Goal: Task Accomplishment & Management: Manage account settings

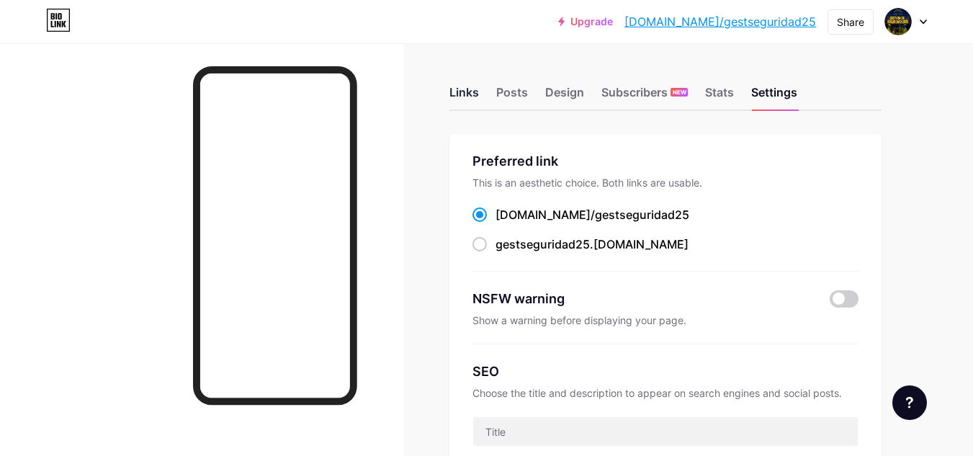
click at [463, 93] on div "Links" at bounding box center [465, 97] width 30 height 26
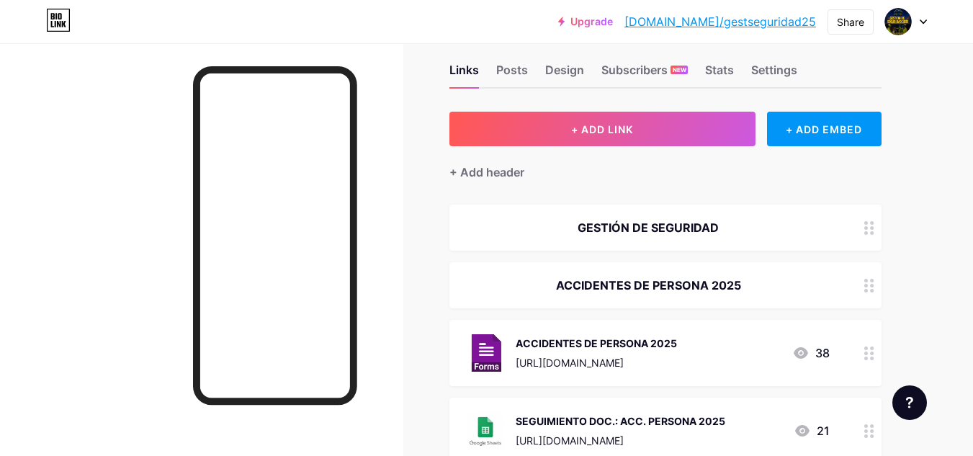
scroll to position [28, 0]
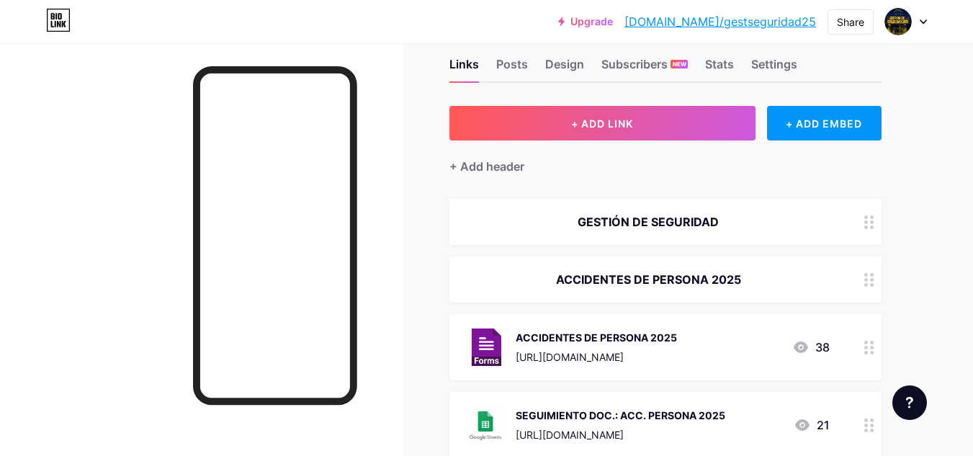
click at [870, 220] on icon at bounding box center [870, 222] width 10 height 14
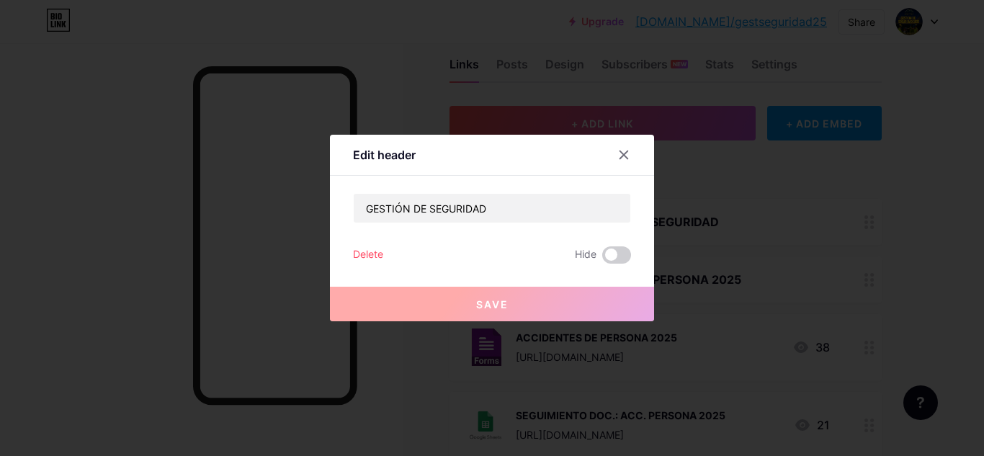
click at [622, 153] on icon at bounding box center [624, 155] width 12 height 12
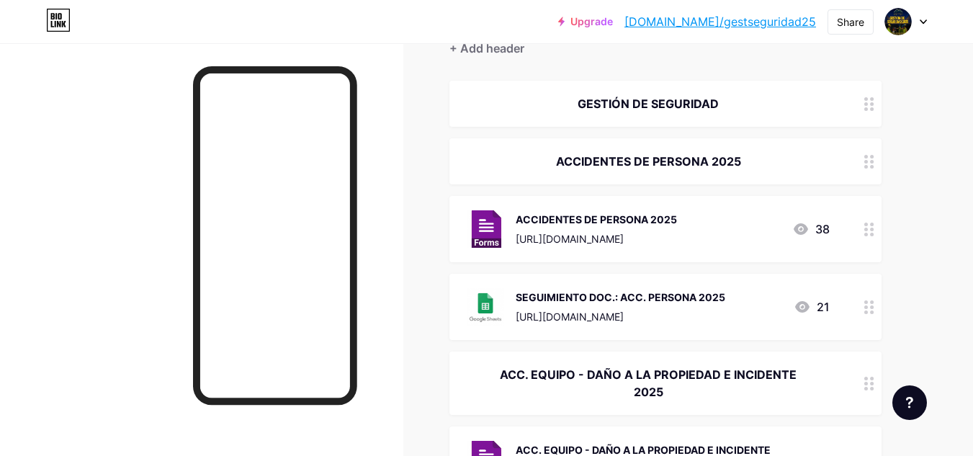
scroll to position [149, 0]
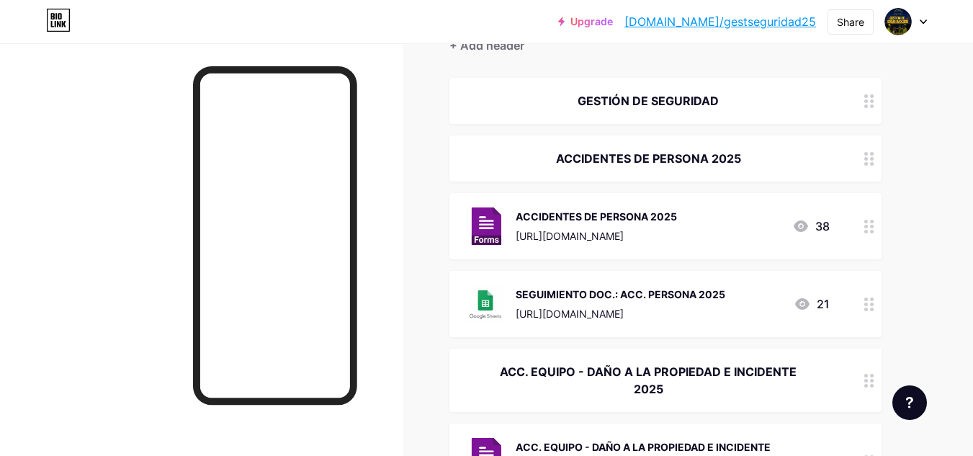
click at [861, 212] on div at bounding box center [869, 226] width 24 height 66
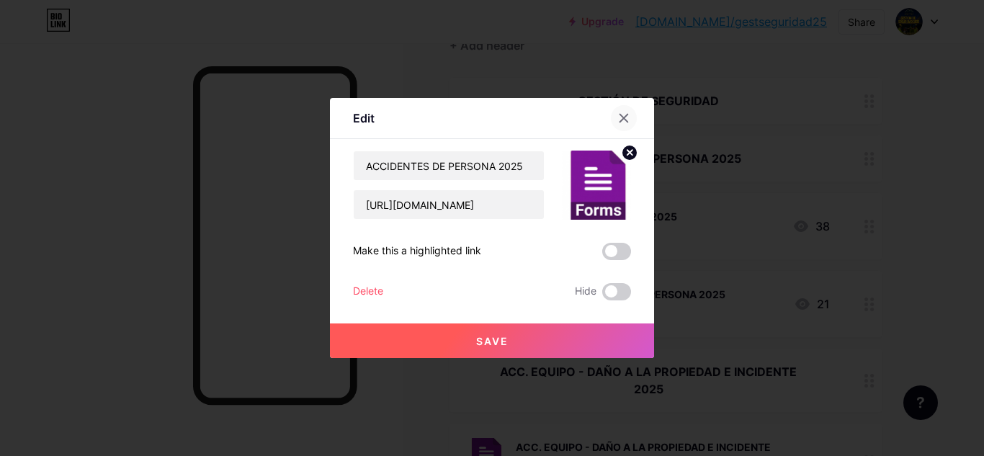
click at [620, 116] on icon at bounding box center [624, 119] width 8 height 8
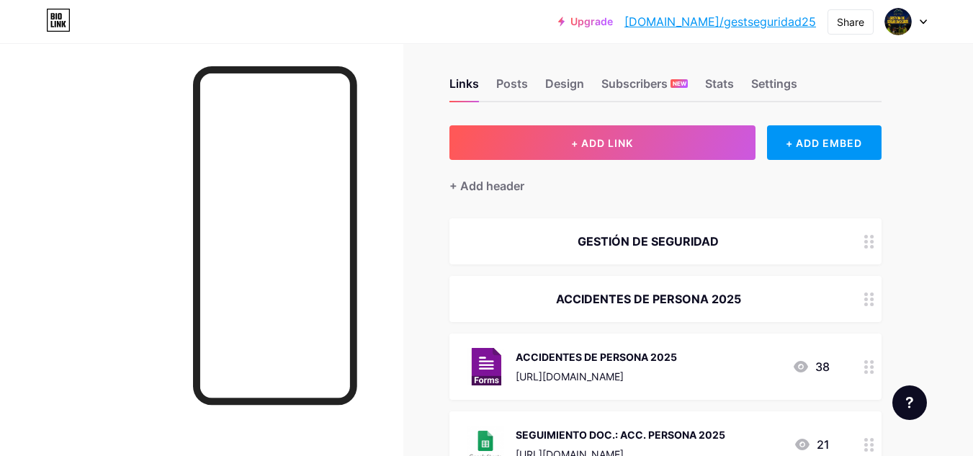
scroll to position [0, 0]
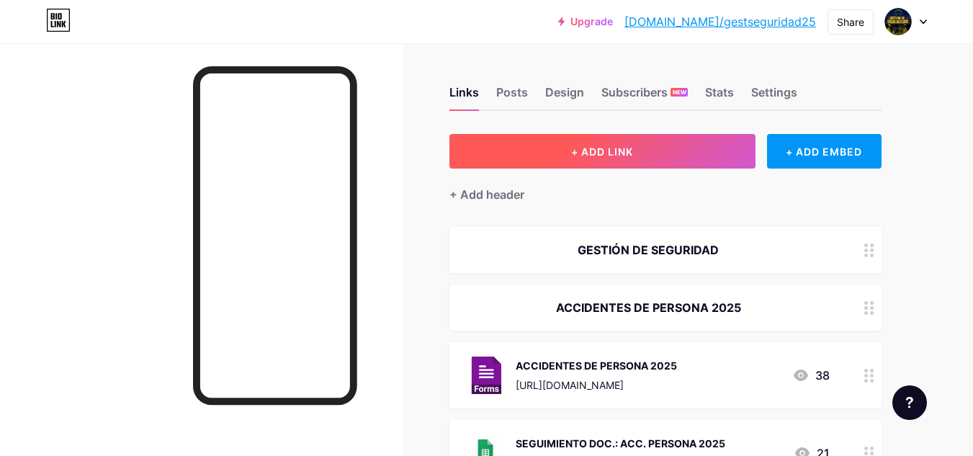
click at [601, 148] on span "+ ADD LINK" at bounding box center [602, 152] width 62 height 12
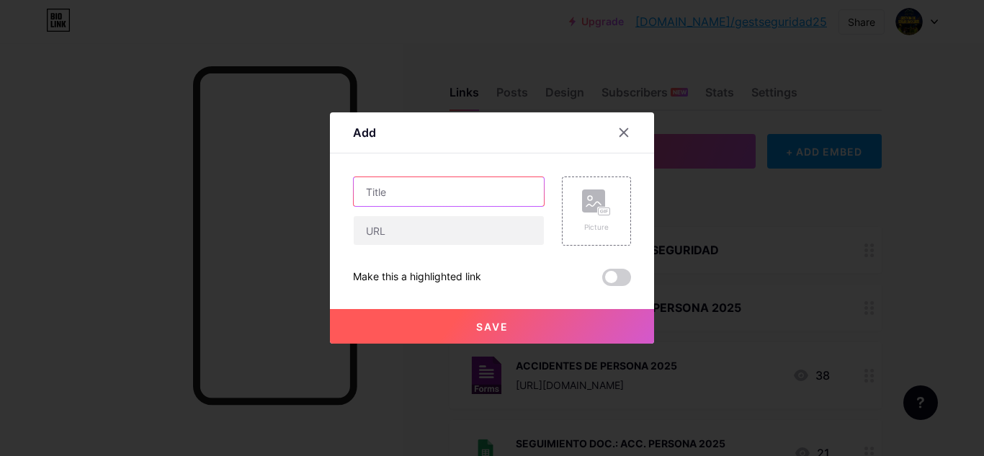
click at [500, 197] on input "text" at bounding box center [449, 191] width 190 height 29
click at [615, 274] on span at bounding box center [616, 277] width 29 height 17
click at [602, 281] on input "checkbox" at bounding box center [602, 281] width 0 height 0
click at [455, 193] on input "text" at bounding box center [449, 191] width 190 height 29
type input "ACCIDENTES"
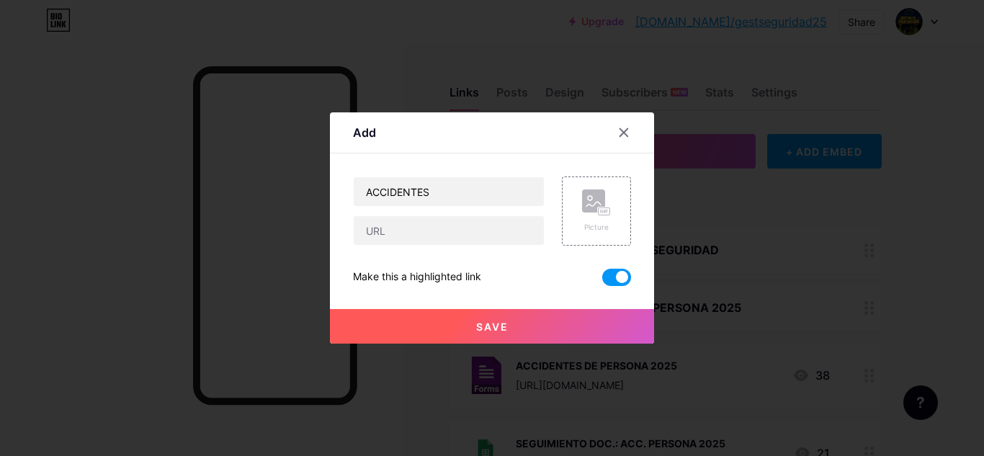
click at [489, 324] on span "Save" at bounding box center [492, 327] width 32 height 12
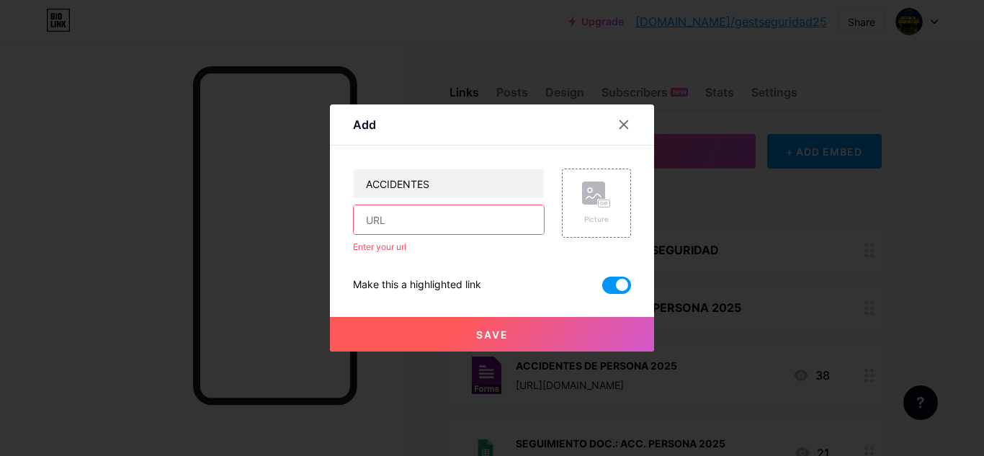
click at [490, 324] on button "Save" at bounding box center [492, 334] width 324 height 35
click at [616, 285] on span at bounding box center [616, 285] width 29 height 17
click at [602, 289] on input "checkbox" at bounding box center [602, 289] width 0 height 0
click at [552, 327] on button "Save" at bounding box center [492, 334] width 324 height 35
click at [618, 120] on icon at bounding box center [624, 125] width 12 height 12
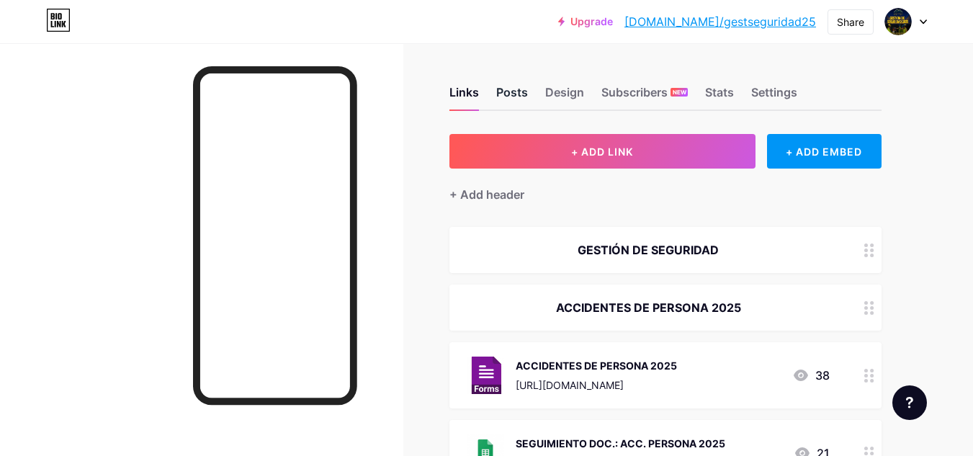
click at [526, 94] on div "Posts" at bounding box center [512, 97] width 32 height 26
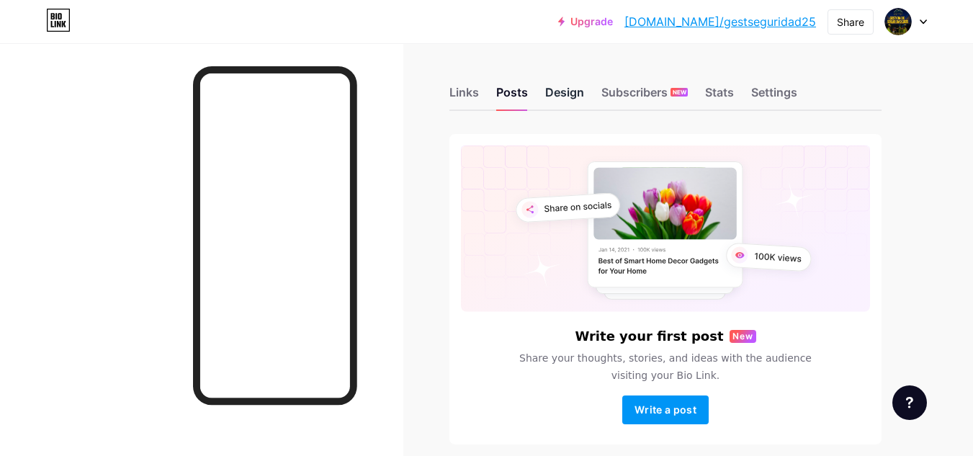
click at [568, 94] on div "Design" at bounding box center [564, 97] width 39 height 26
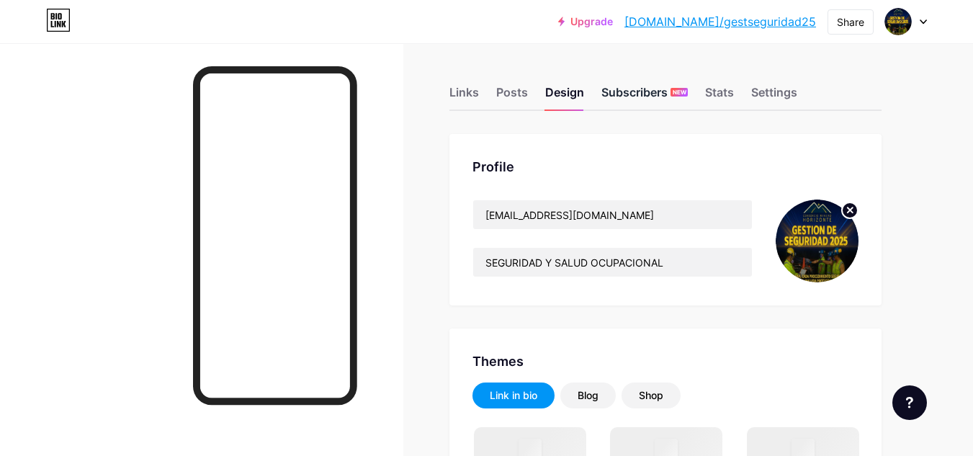
click at [633, 92] on div "Subscribers NEW" at bounding box center [645, 97] width 86 height 26
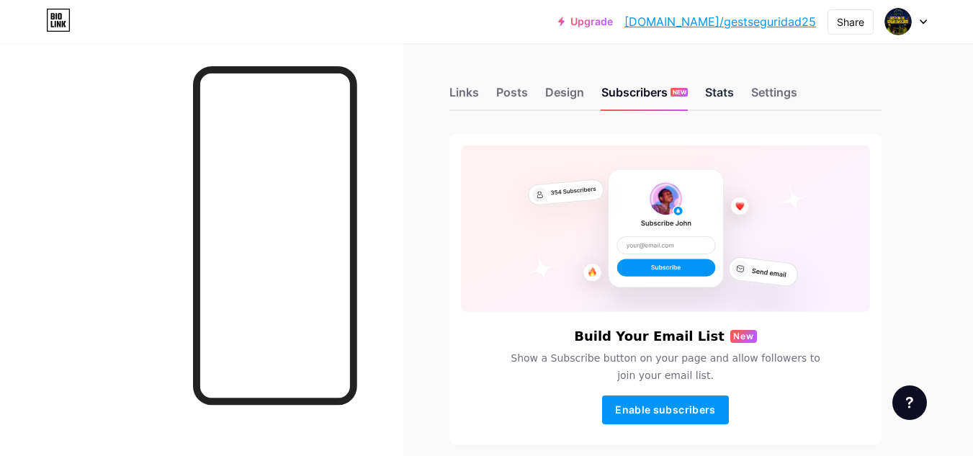
click at [725, 91] on div "Stats" at bounding box center [719, 97] width 29 height 26
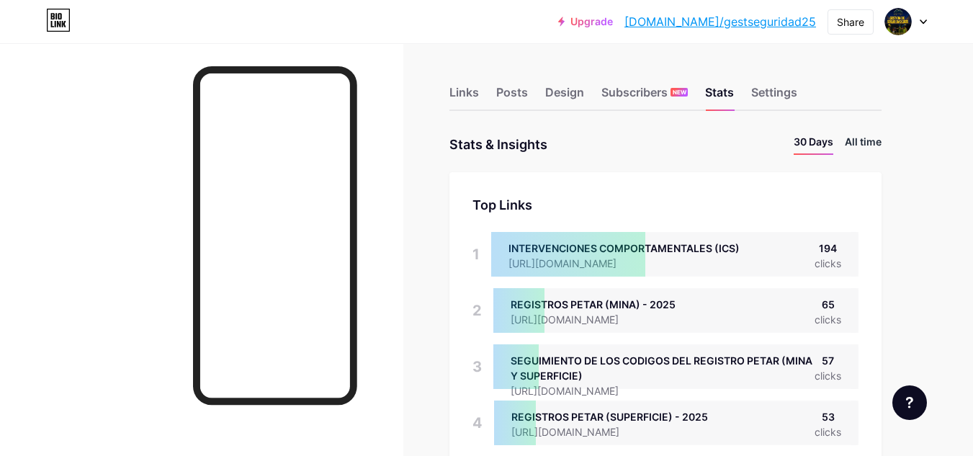
click at [862, 145] on li "All time" at bounding box center [863, 144] width 37 height 21
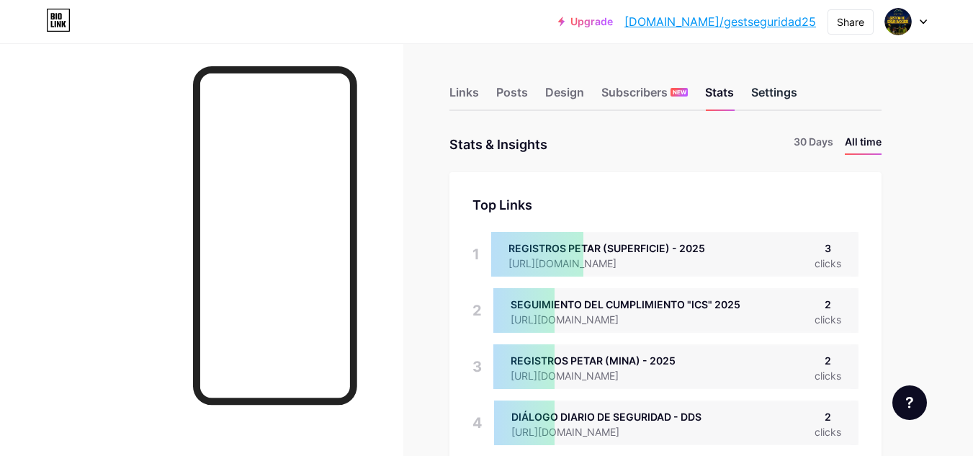
click at [775, 85] on div "Settings" at bounding box center [774, 97] width 46 height 26
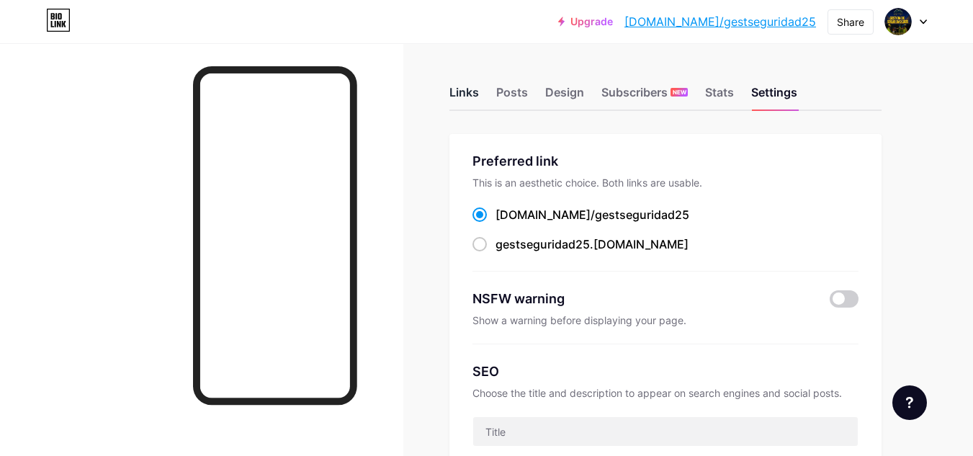
click at [477, 84] on div "Links" at bounding box center [465, 97] width 30 height 26
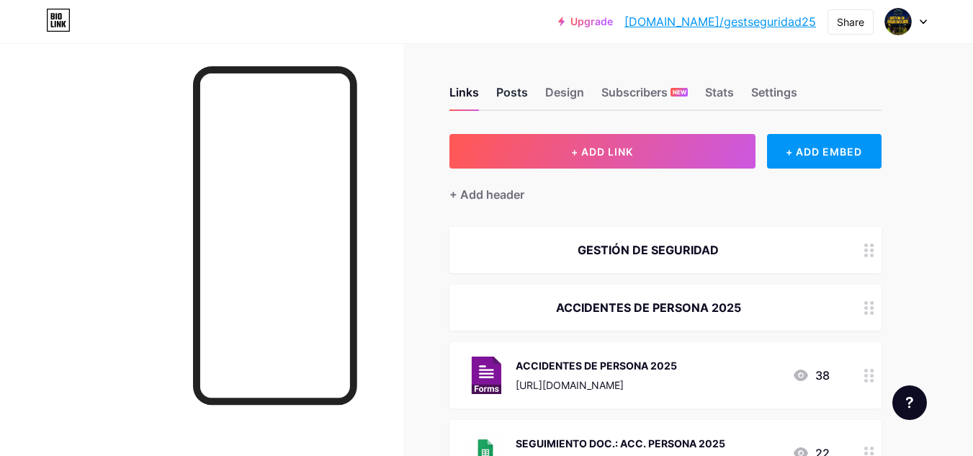
click at [509, 89] on div "Posts" at bounding box center [512, 97] width 32 height 26
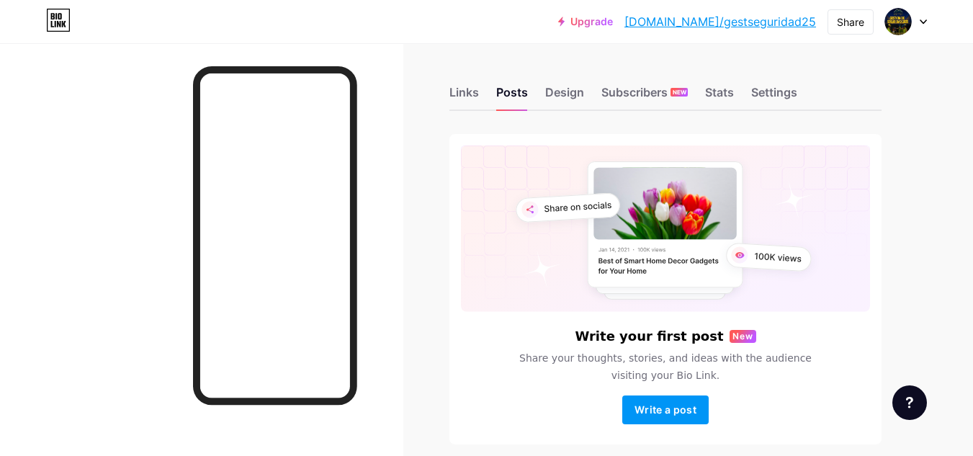
scroll to position [4, 0]
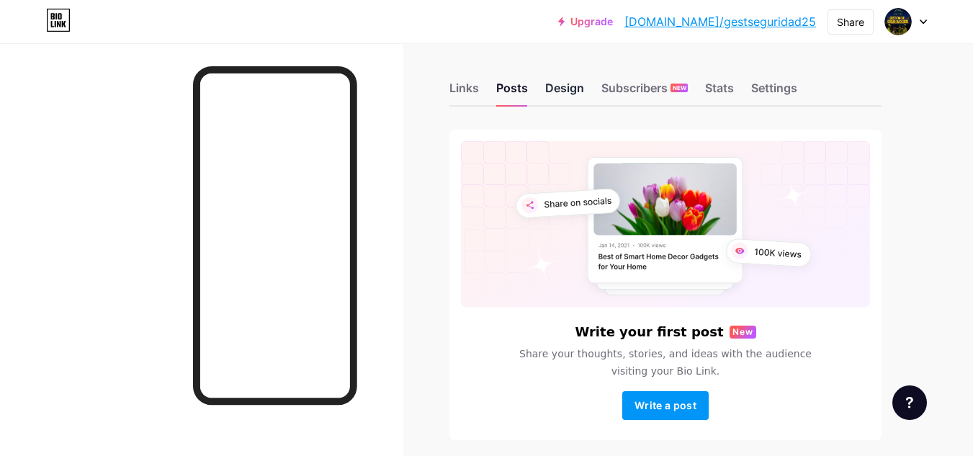
click at [567, 87] on div "Design" at bounding box center [564, 92] width 39 height 26
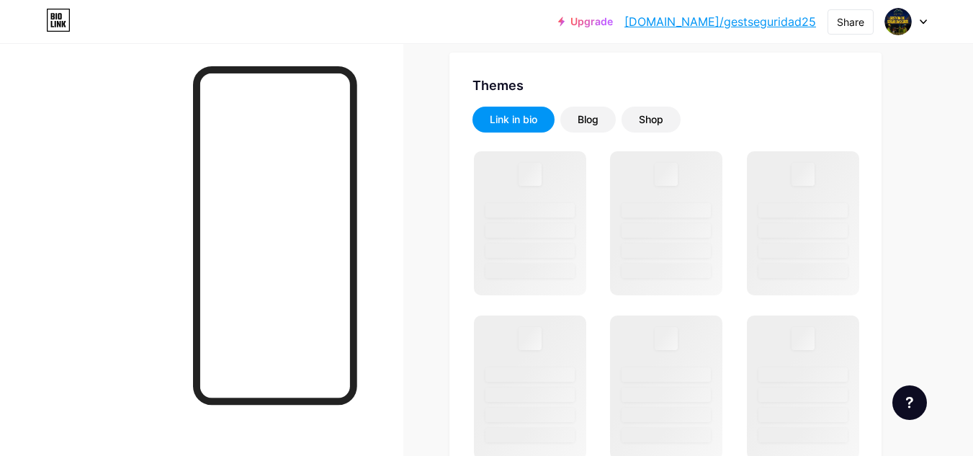
scroll to position [320, 0]
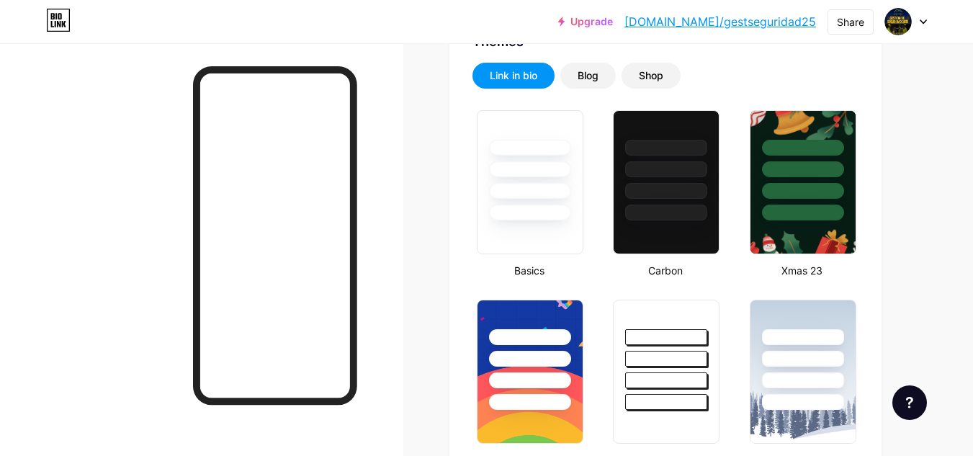
type input "#031526"
type input "#9b8536"
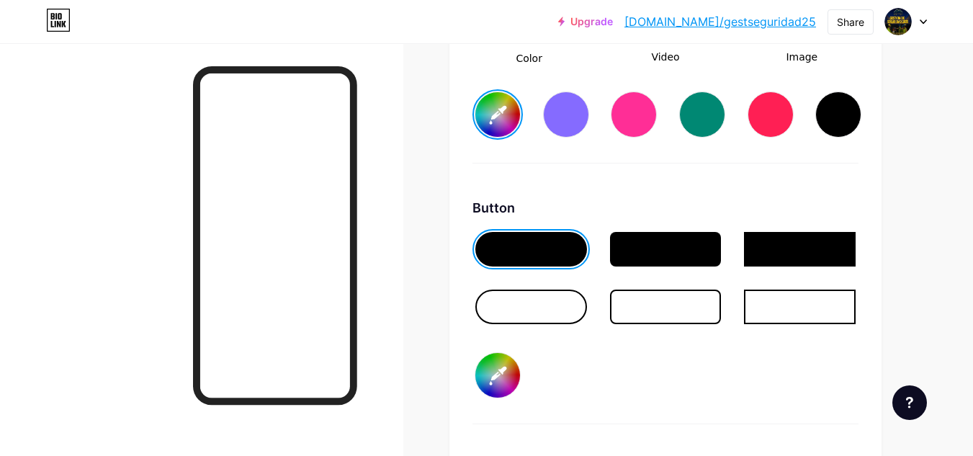
scroll to position [2143, 0]
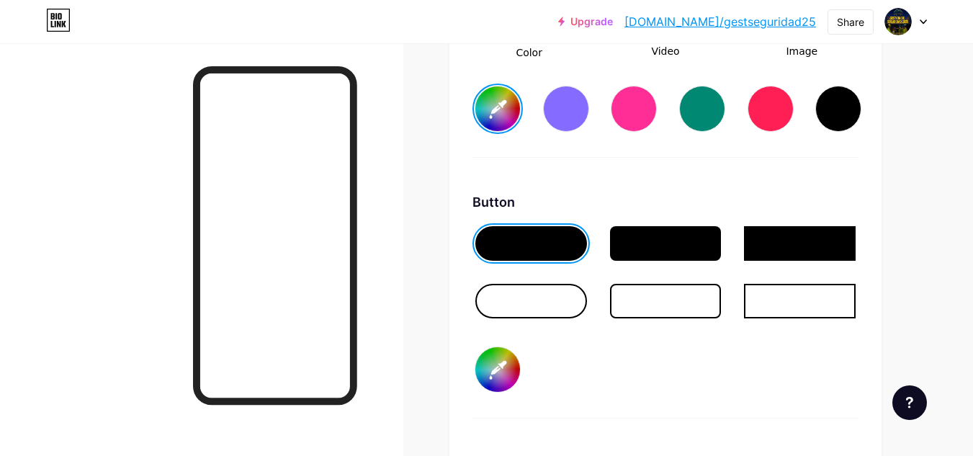
click at [679, 302] on div at bounding box center [666, 301] width 112 height 35
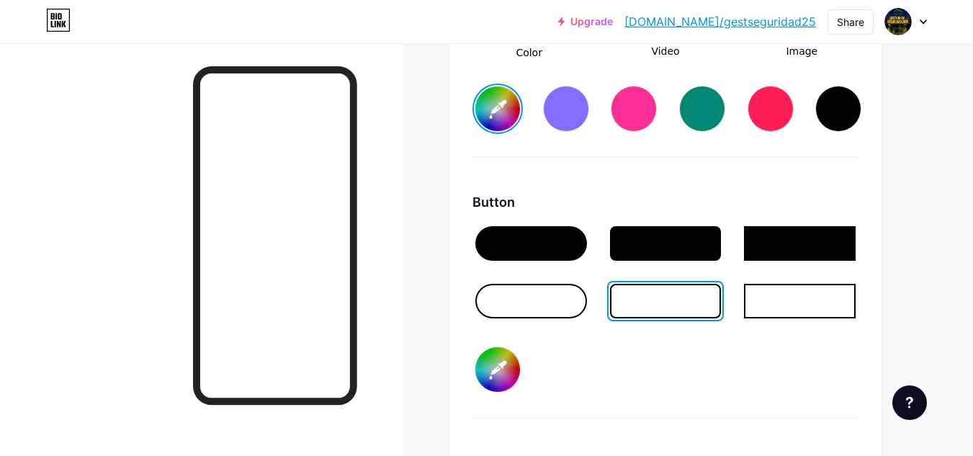
click at [646, 235] on div at bounding box center [666, 243] width 112 height 35
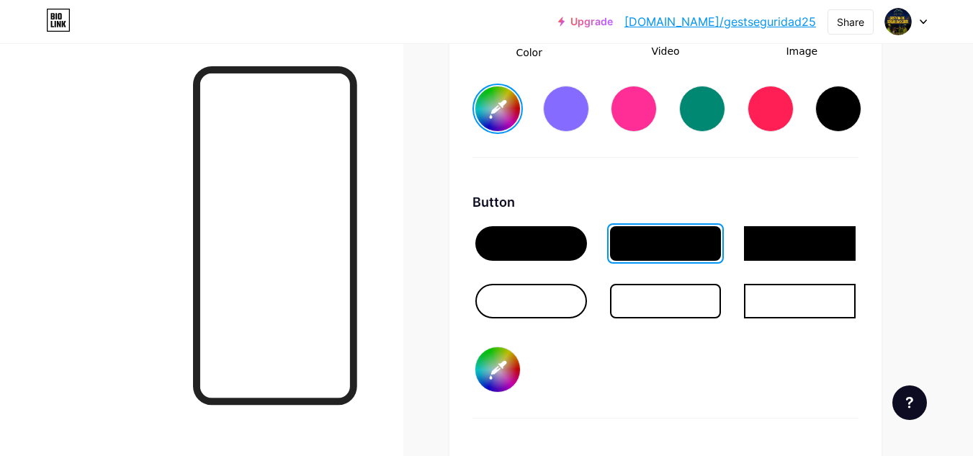
click at [775, 240] on div at bounding box center [800, 243] width 112 height 35
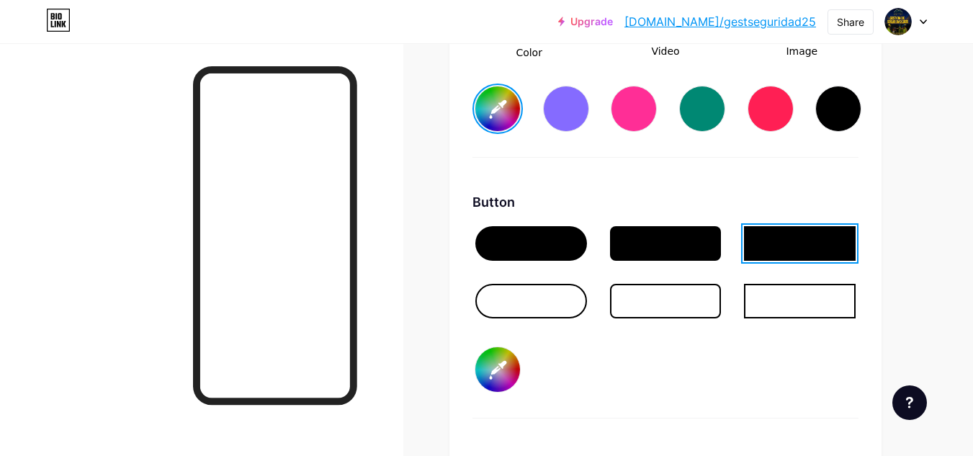
click at [681, 246] on div at bounding box center [666, 243] width 112 height 35
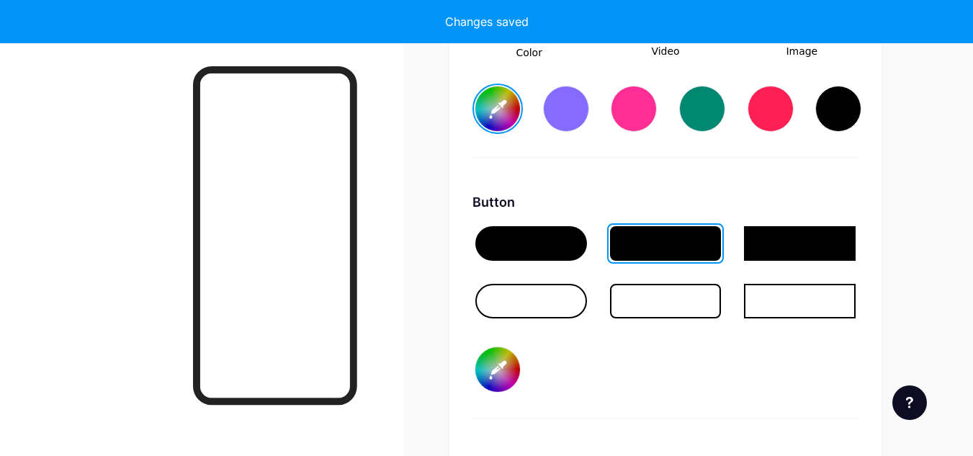
type input "#ffffff"
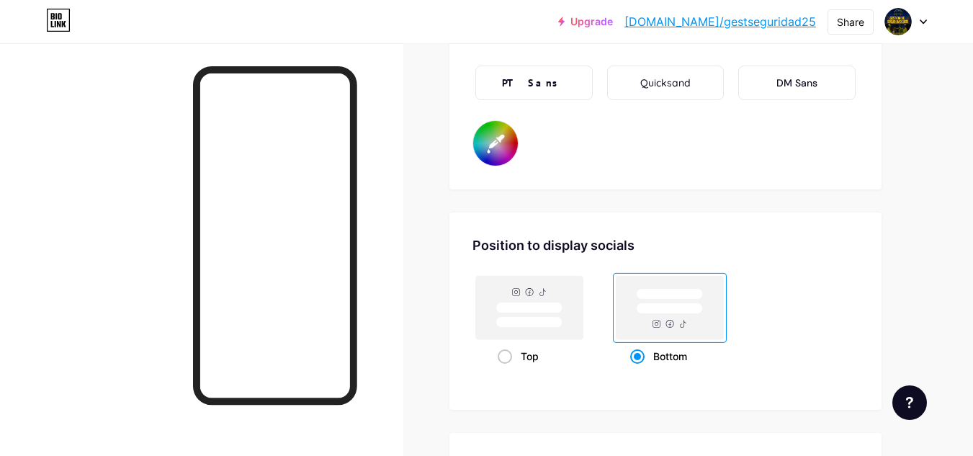
scroll to position [2754, 0]
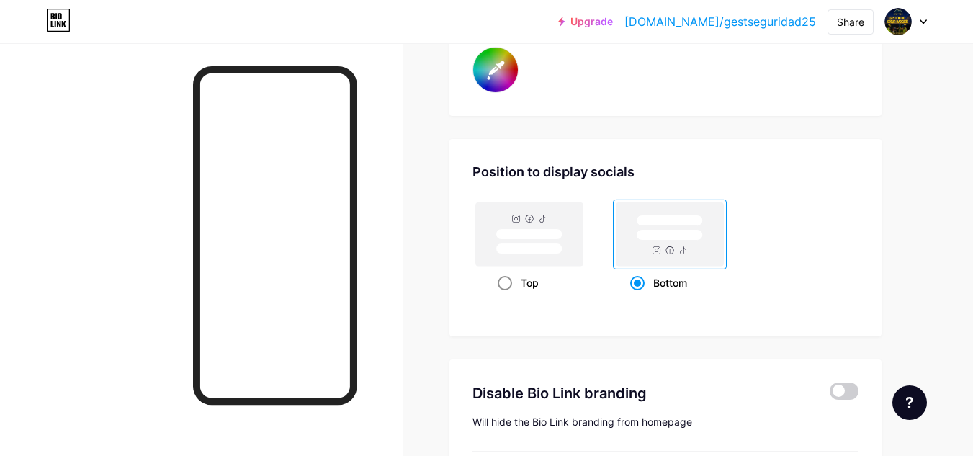
click at [504, 278] on span at bounding box center [505, 283] width 14 height 14
click at [504, 296] on input "Top" at bounding box center [502, 300] width 9 height 9
radio input "true"
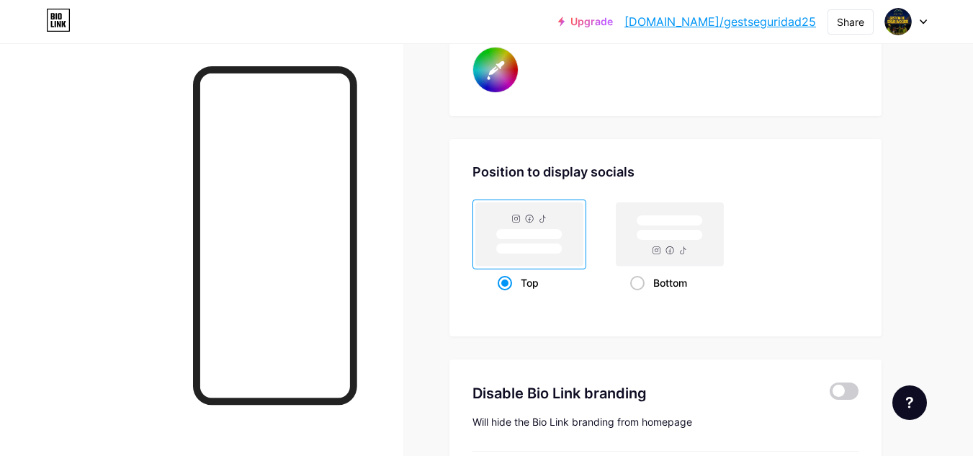
type input "#ffffff"
click at [639, 287] on span at bounding box center [637, 283] width 14 height 14
click at [639, 296] on input "Bottom" at bounding box center [634, 300] width 9 height 9
radio input "true"
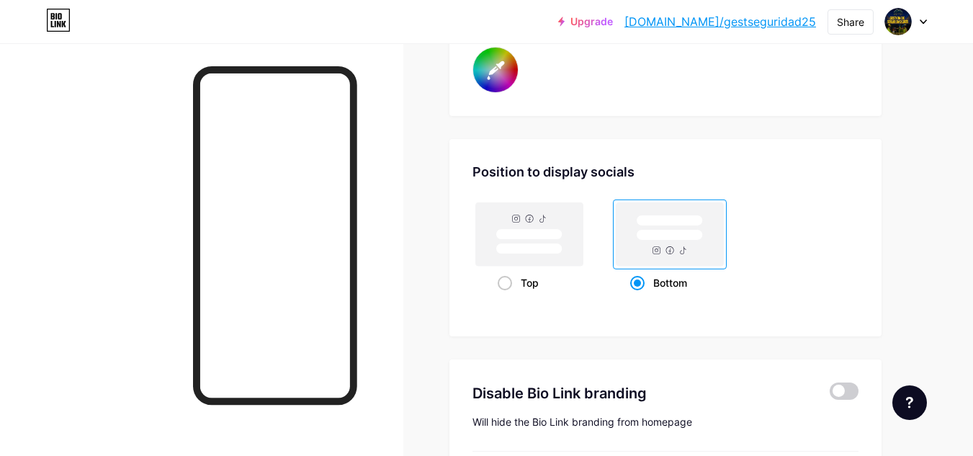
type input "#ffffff"
click at [509, 280] on span at bounding box center [505, 283] width 14 height 14
click at [507, 296] on input "Top" at bounding box center [502, 300] width 9 height 9
radio input "true"
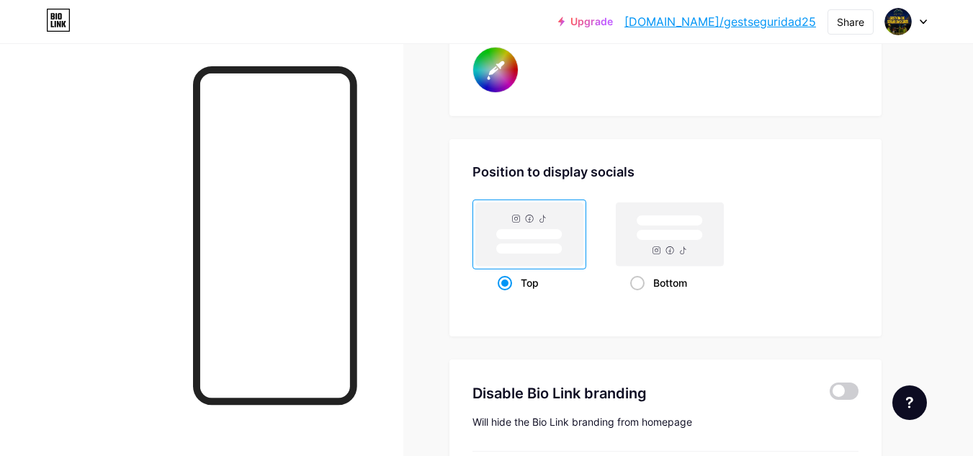
type input "#ffffff"
click at [637, 280] on span at bounding box center [637, 283] width 14 height 14
click at [637, 296] on input "Bottom" at bounding box center [634, 300] width 9 height 9
radio input "true"
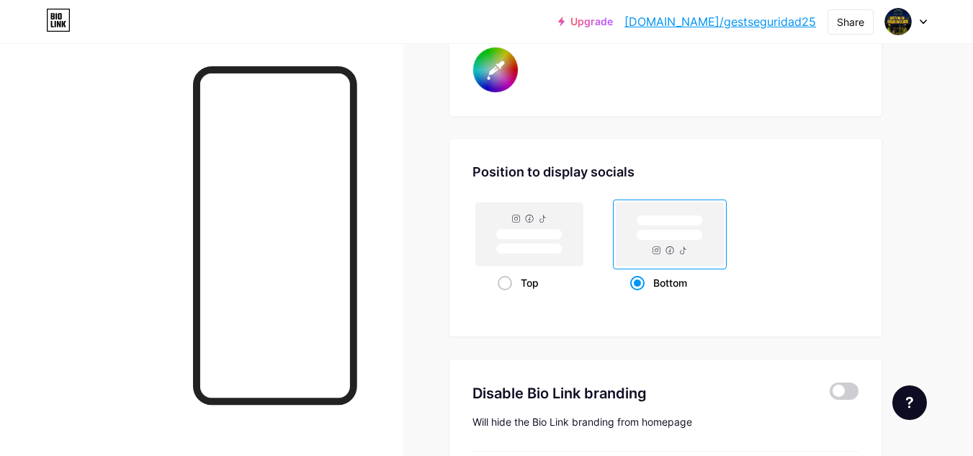
type input "#ffffff"
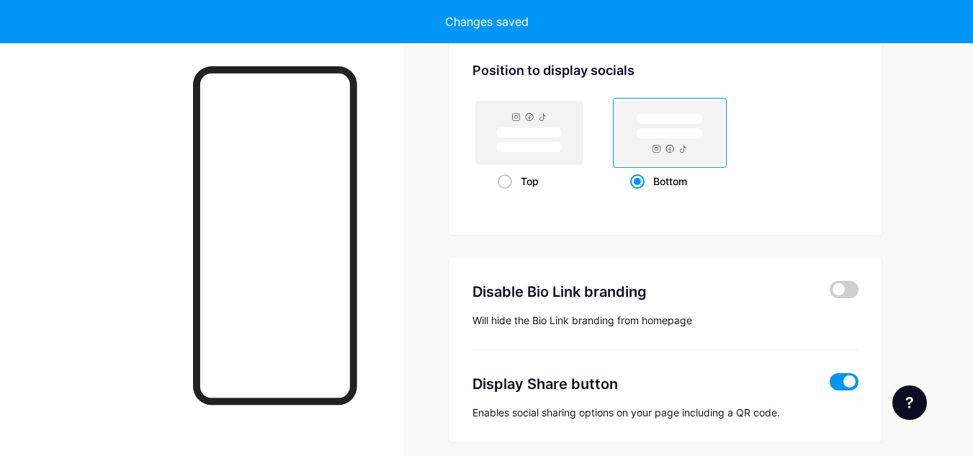
scroll to position [2914, 0]
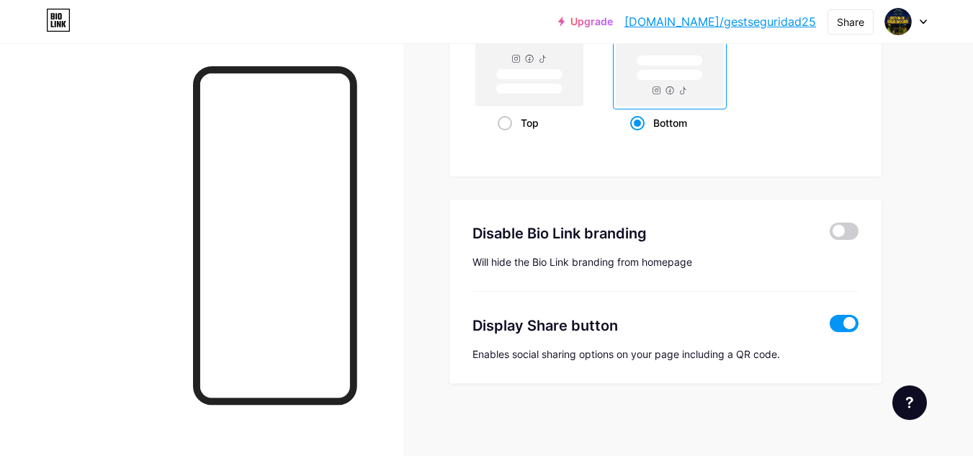
click at [794, 24] on link "[DOMAIN_NAME]/gestseguridad25" at bounding box center [721, 21] width 192 height 17
click at [394, 145] on div at bounding box center [201, 271] width 403 height 456
